Goal: Task Accomplishment & Management: Manage account settings

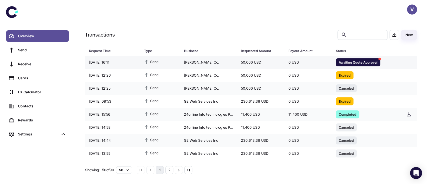
click at [348, 61] on span "Awaiting Quote Approval" at bounding box center [358, 62] width 45 height 5
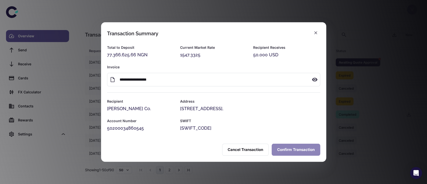
click at [288, 148] on button "Confirm Transaction" at bounding box center [296, 150] width 49 height 12
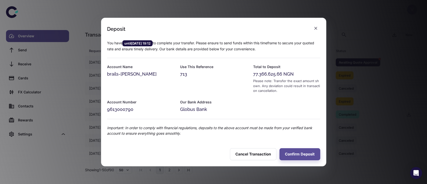
click at [269, 73] on div "77,366,625.66 NGN" at bounding box center [286, 74] width 67 height 7
copy div "77,366,625.66"
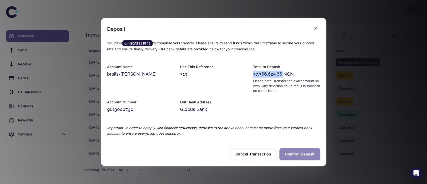
click at [293, 151] on button "Confirm Deposit" at bounding box center [299, 154] width 41 height 12
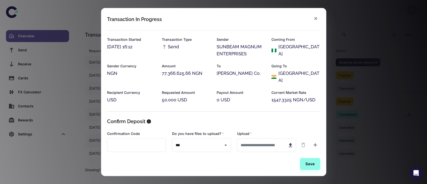
scroll to position [17, 0]
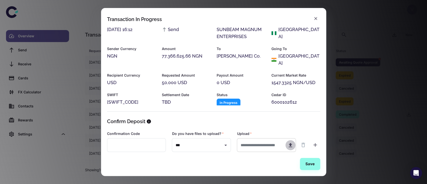
click at [290, 146] on icon "button" at bounding box center [291, 145] width 4 height 4
type input "**********"
click at [242, 54] on div "[PERSON_NAME] Co." at bounding box center [241, 56] width 49 height 7
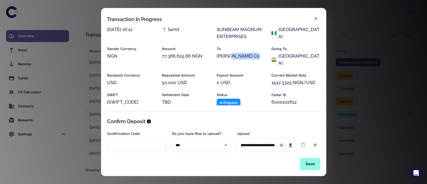
click at [242, 54] on div "[PERSON_NAME] Co." at bounding box center [241, 56] width 49 height 7
click at [312, 161] on button "Save" at bounding box center [310, 164] width 20 height 12
